Goal: Task Accomplishment & Management: Complete application form

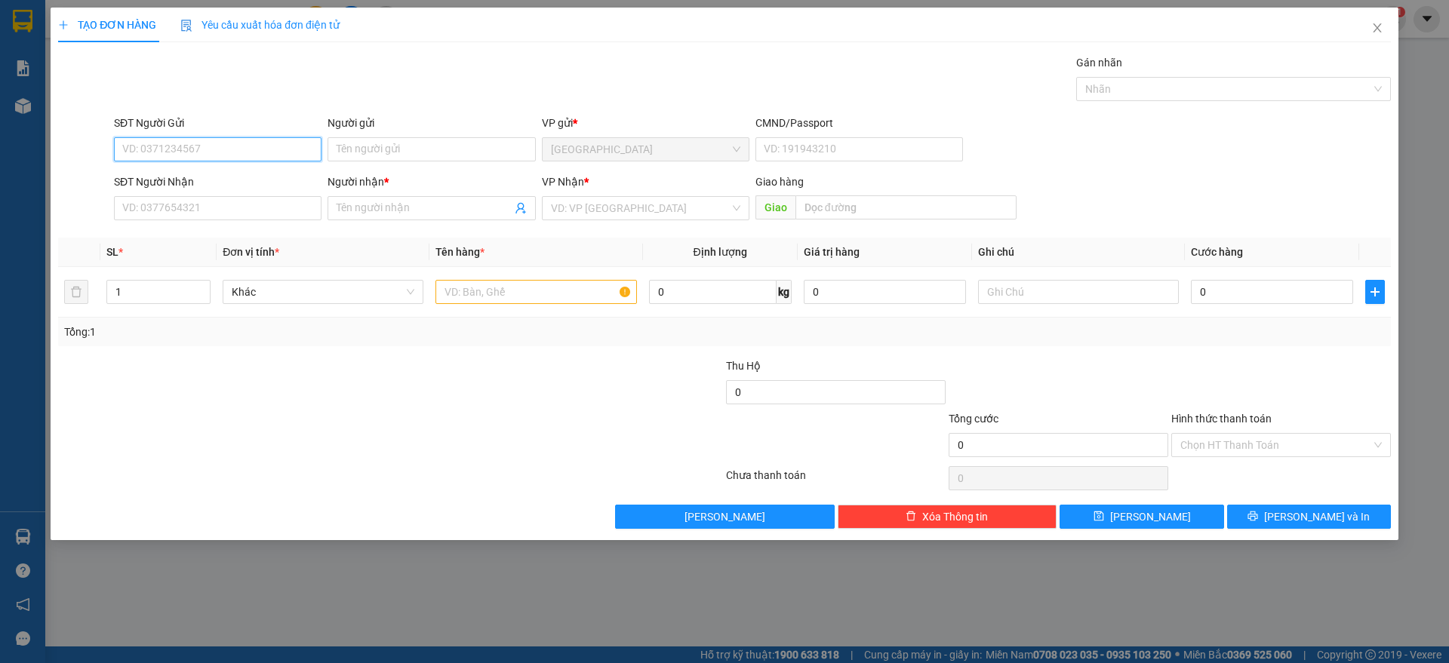
click at [181, 150] on input "SĐT Người Gửi" at bounding box center [218, 149] width 208 height 24
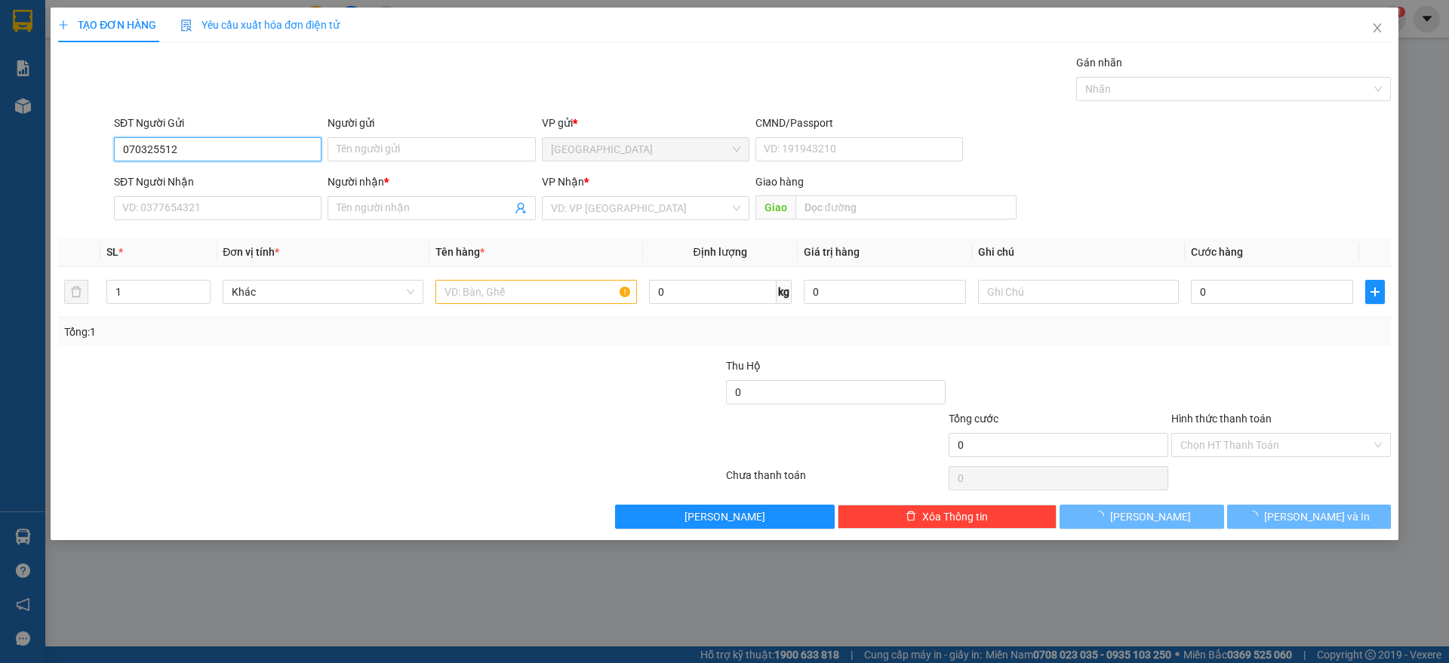
type input "0703255126"
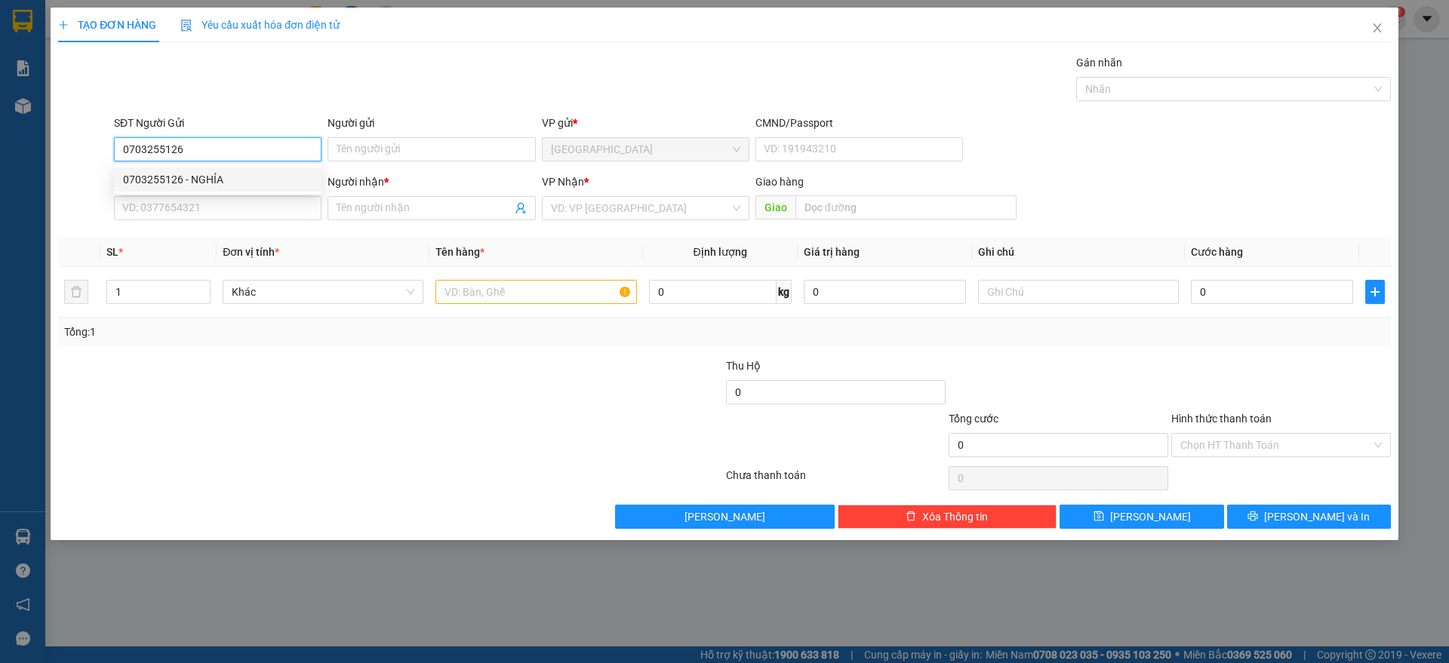
click at [216, 176] on div "0703255126 - NGHỈA" at bounding box center [217, 179] width 189 height 17
type input "NGHỈA"
type input "0703255126"
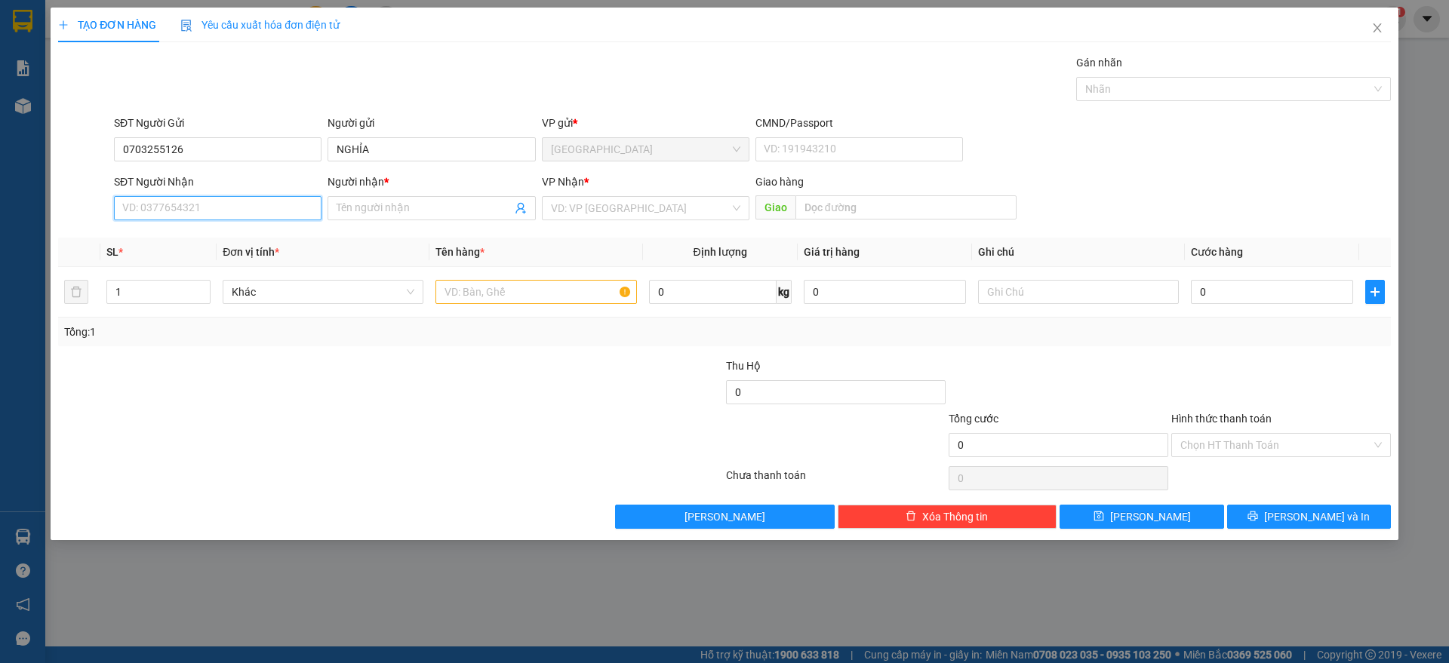
click at [215, 218] on input "SĐT Người Nhận" at bounding box center [218, 208] width 208 height 24
click at [200, 235] on div "0788894414 - TRUNG" at bounding box center [217, 238] width 189 height 17
type input "0788894414"
type input "TRUNG"
click at [632, 214] on span "[PERSON_NAME]" at bounding box center [645, 208] width 189 height 23
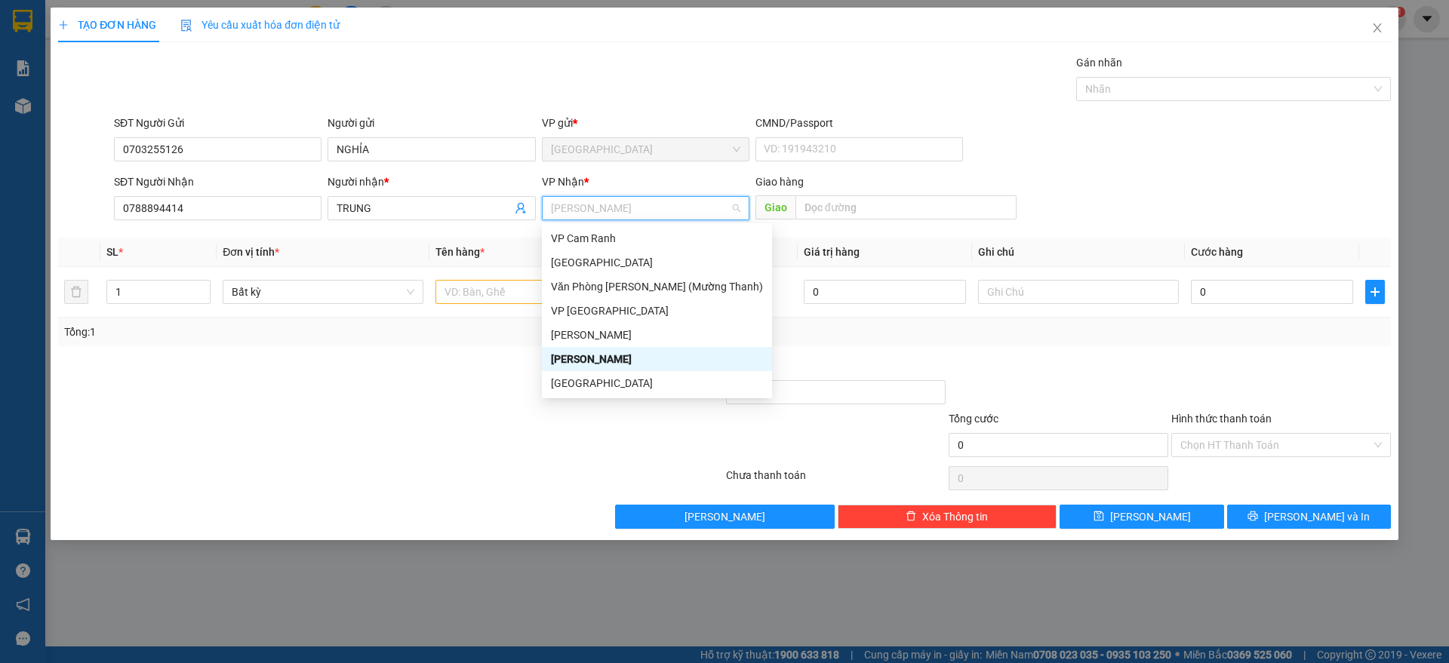
click at [576, 361] on div "[PERSON_NAME]" at bounding box center [657, 359] width 212 height 17
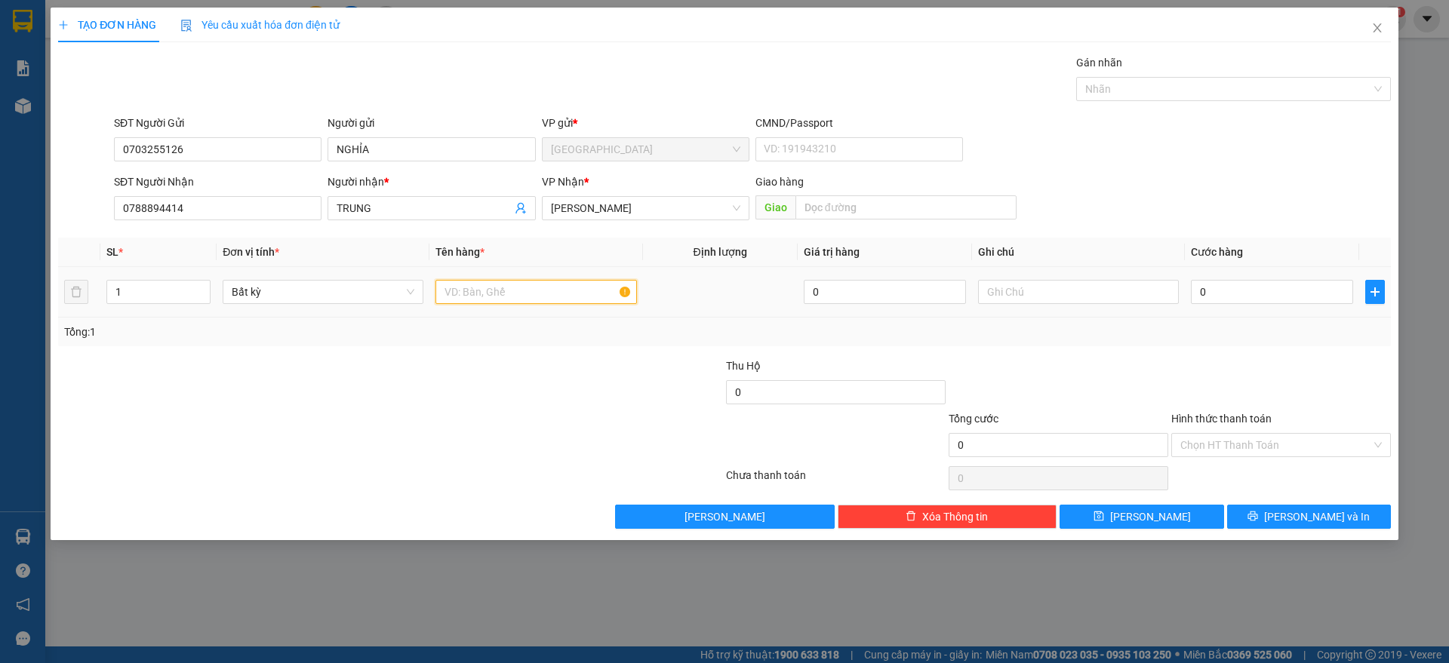
click at [492, 291] on input "text" at bounding box center [535, 292] width 201 height 24
type input "1 t"
click at [1226, 284] on input "0" at bounding box center [1272, 292] width 162 height 24
type input "3"
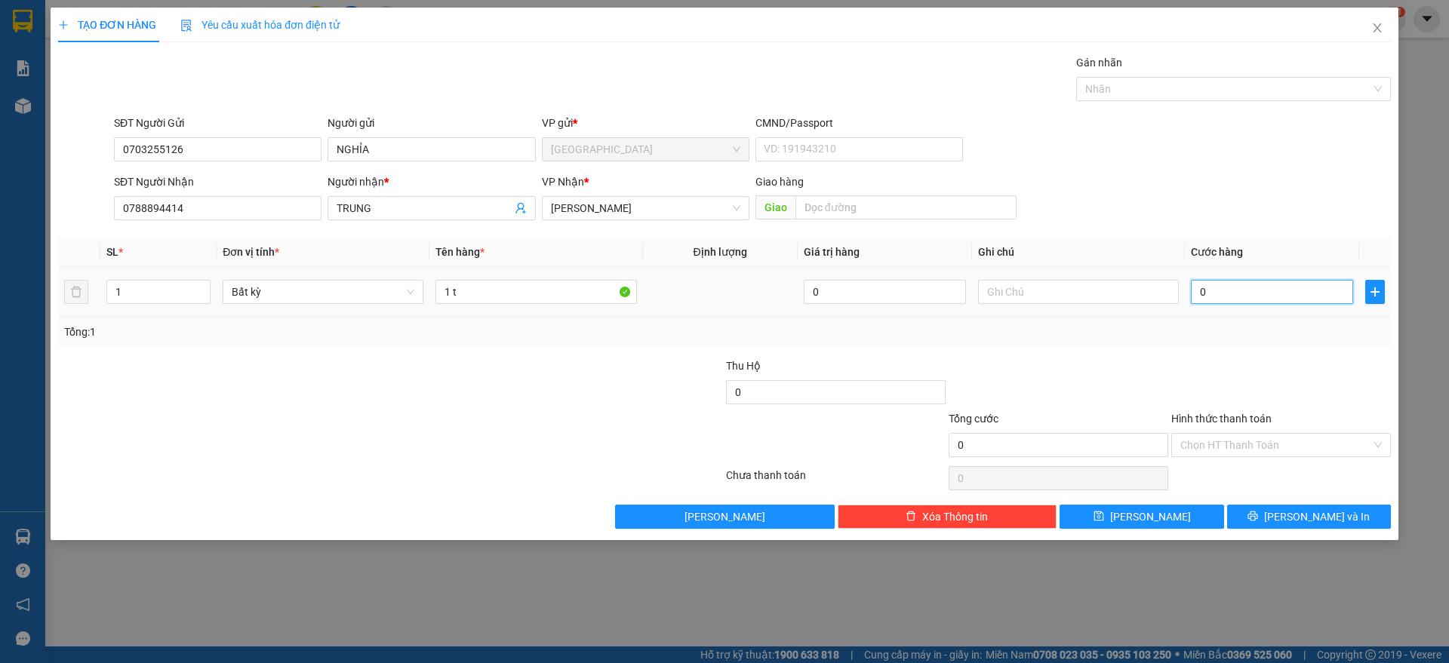
type input "3"
type input "30"
type input "300"
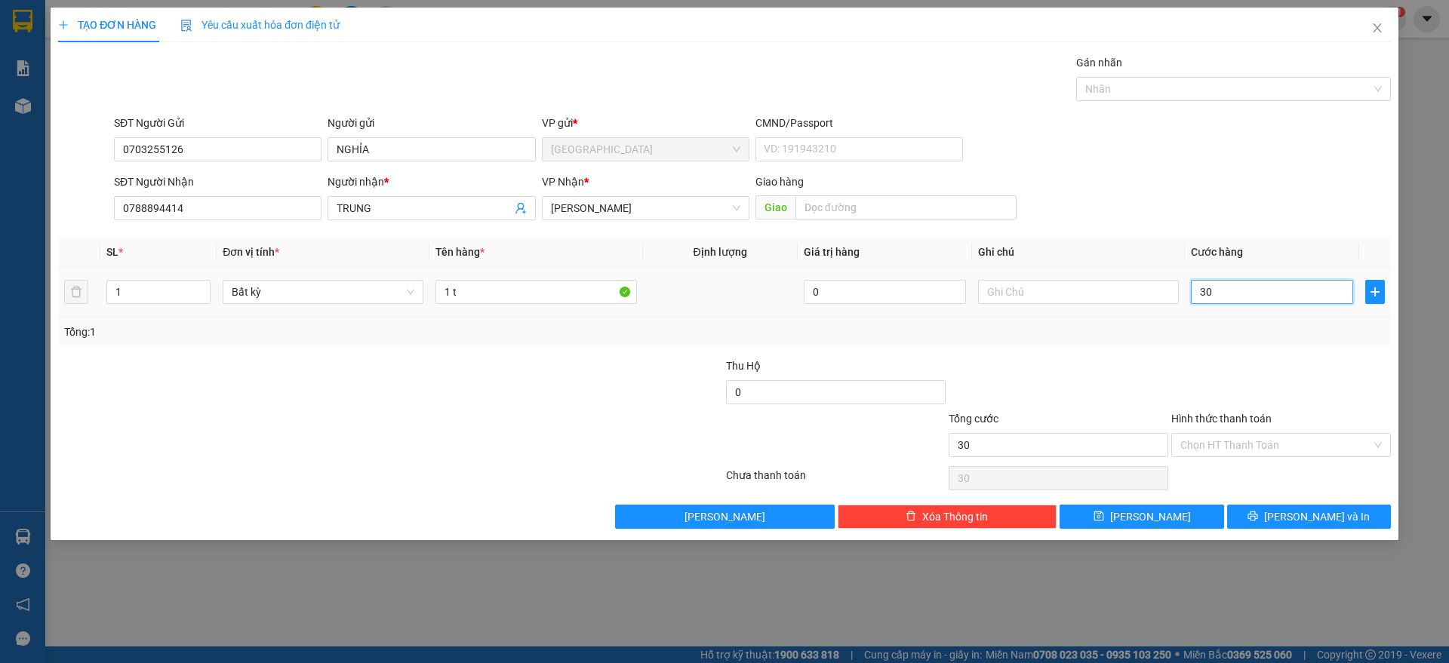
type input "300"
type input "3.000"
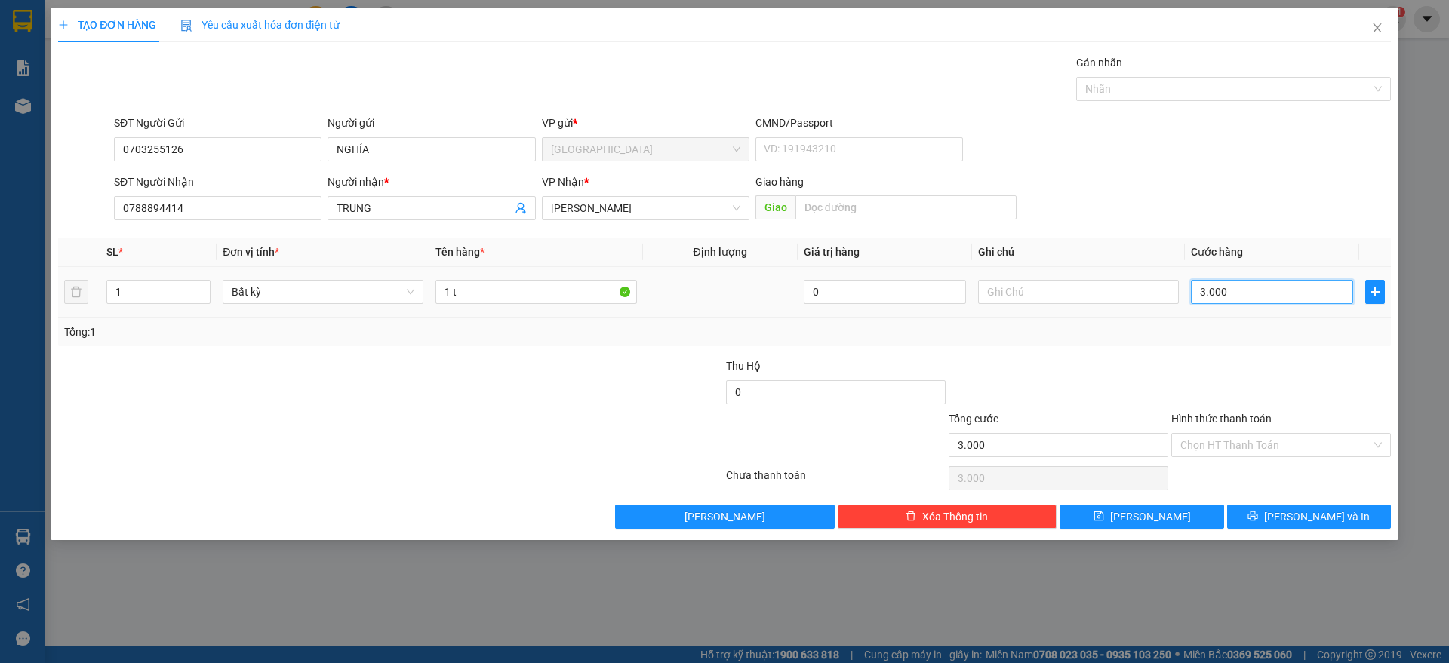
type input "30.000"
click at [1219, 415] on label "Hình thức thanh toán" at bounding box center [1221, 419] width 100 height 12
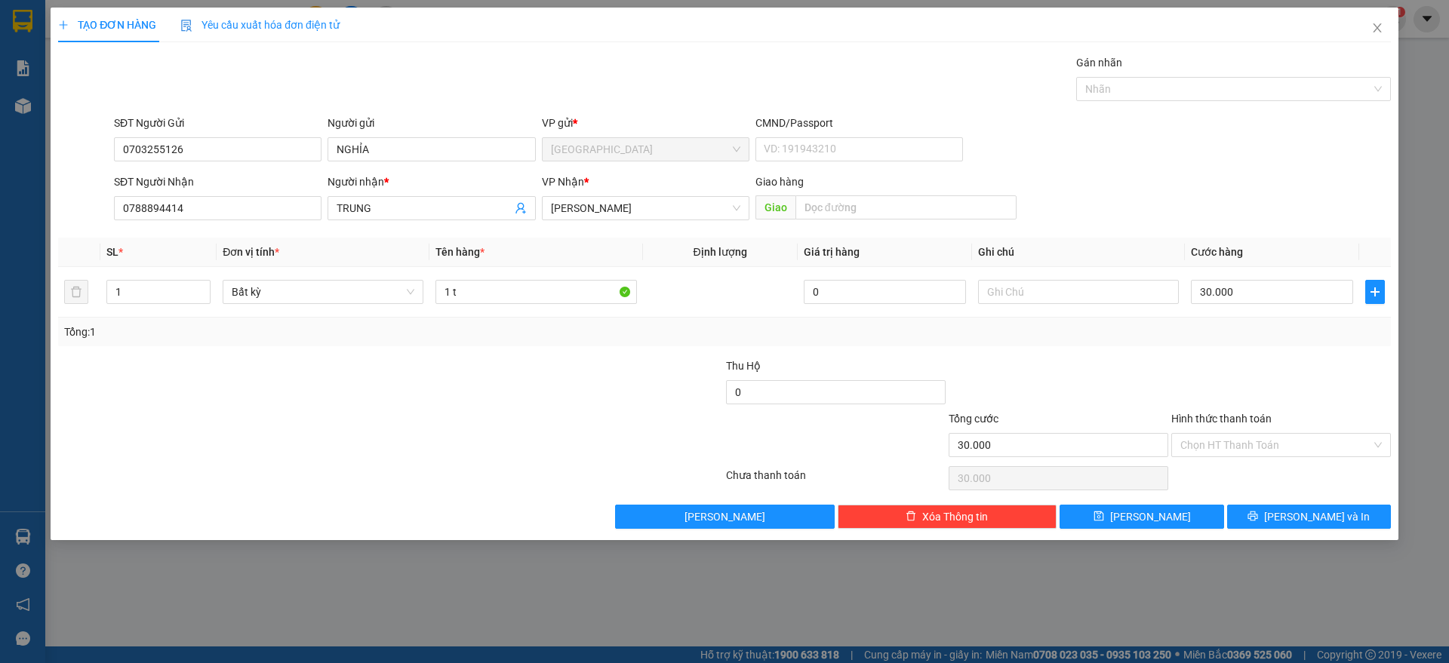
click at [1219, 434] on input "Hình thức thanh toán" at bounding box center [1275, 445] width 191 height 23
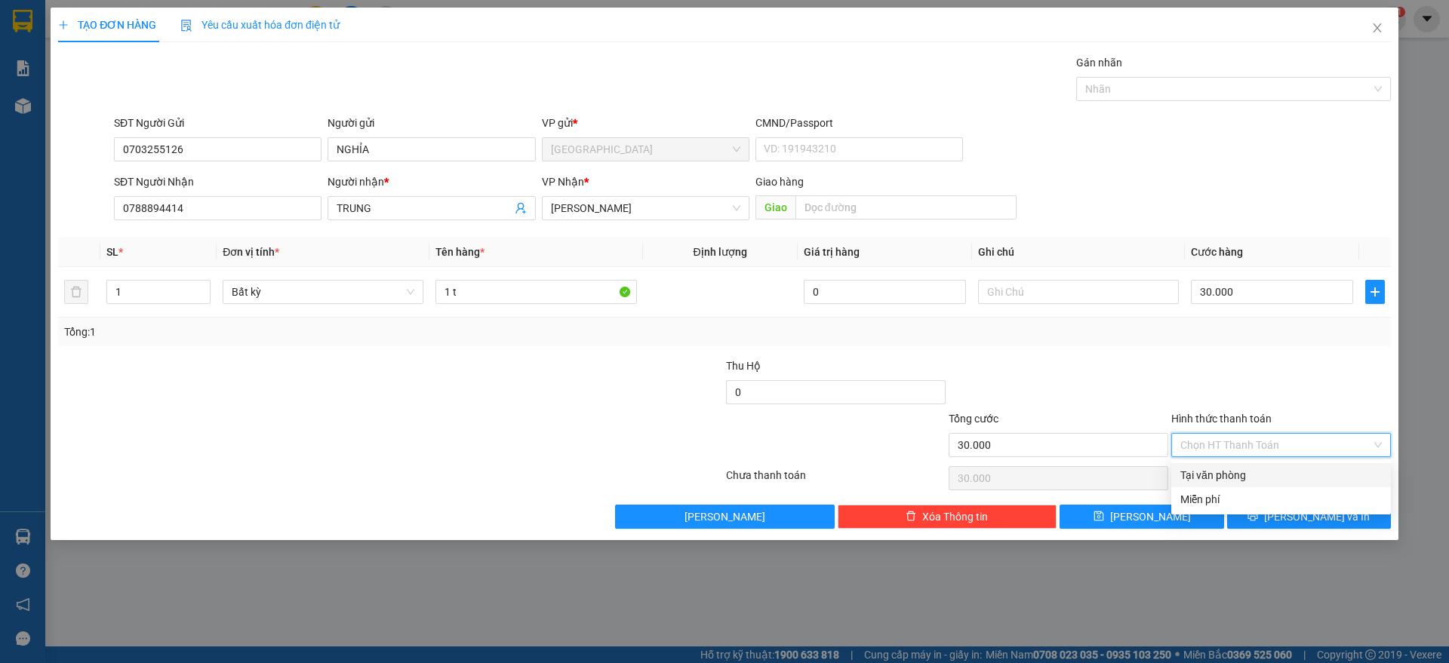
click at [1212, 470] on div "Tại văn phòng" at bounding box center [1280, 475] width 201 height 17
type input "0"
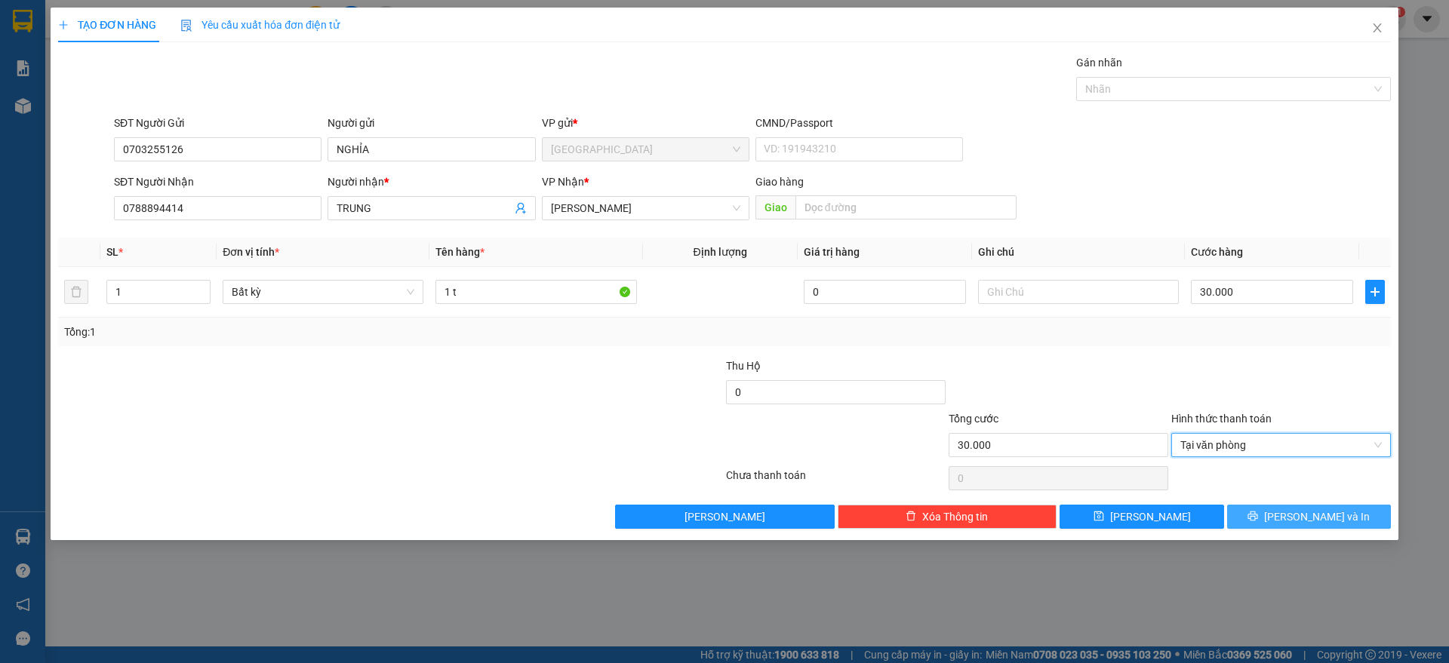
click at [1311, 518] on span "[PERSON_NAME] và In" at bounding box center [1317, 517] width 106 height 17
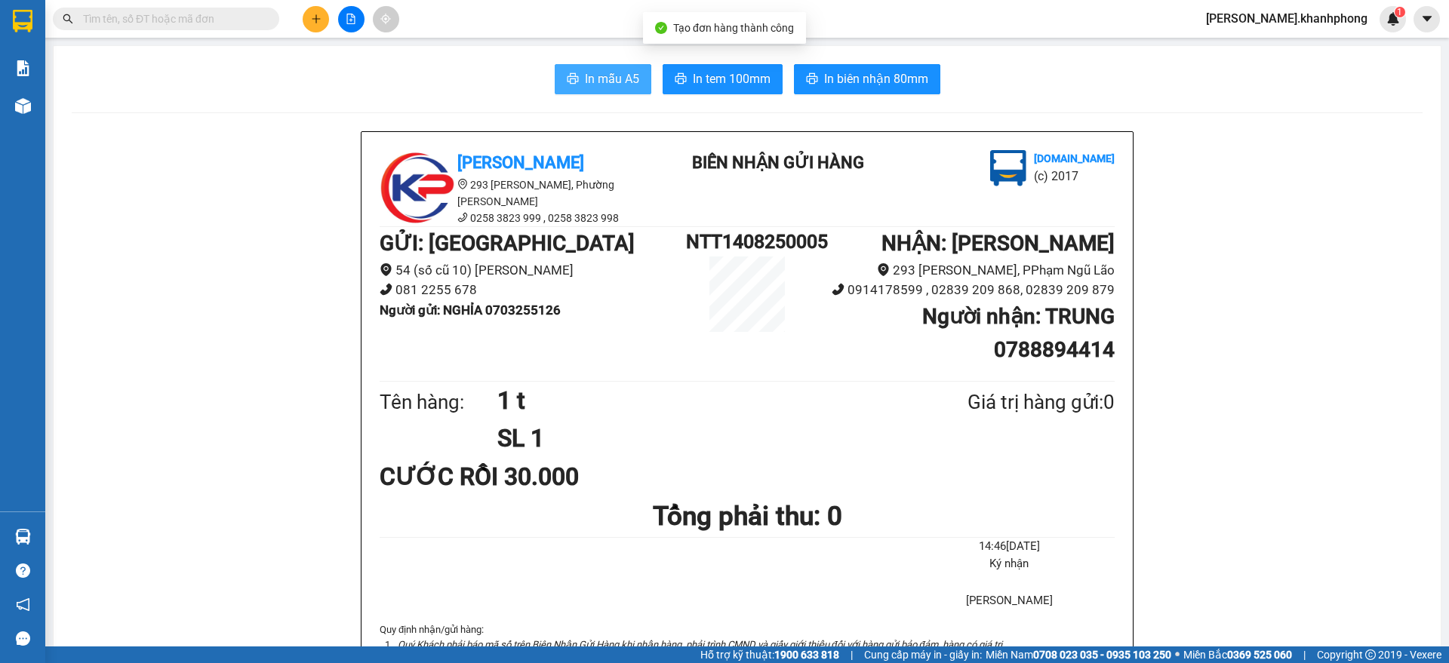
click at [595, 78] on span "In mẫu A5" at bounding box center [612, 78] width 54 height 19
